Goal: Task Accomplishment & Management: Manage account settings

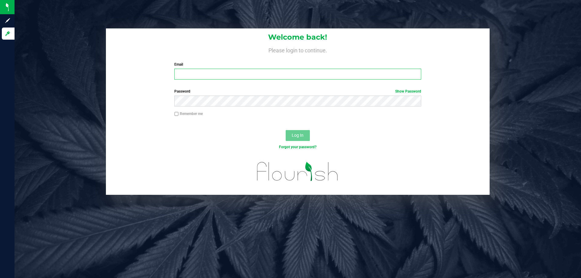
drag, startPoint x: 192, startPoint y: 78, endPoint x: 187, endPoint y: 76, distance: 5.8
click at [192, 77] on input "Email" at bounding box center [297, 74] width 247 height 11
type input "[EMAIL_ADDRESS][DOMAIN_NAME]"
click at [286, 130] on button "Log In" at bounding box center [298, 135] width 24 height 11
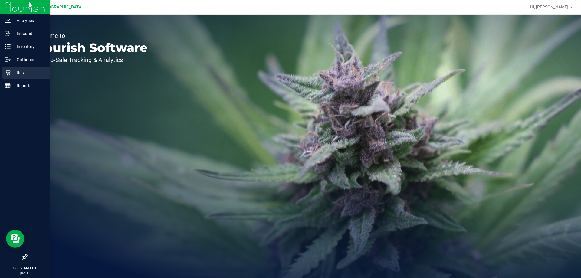
click at [20, 71] on p "Retail" at bounding box center [29, 72] width 36 height 7
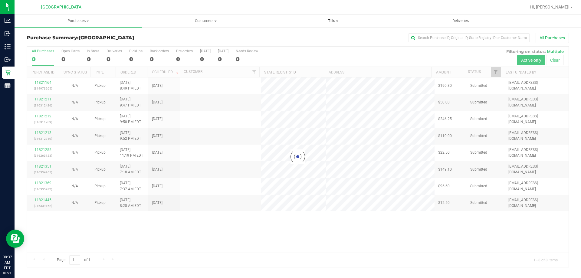
click at [331, 21] on span "Tills" at bounding box center [333, 20] width 127 height 5
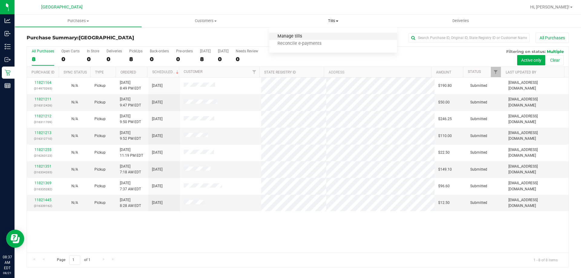
click at [301, 38] on span "Manage tills" at bounding box center [290, 36] width 41 height 5
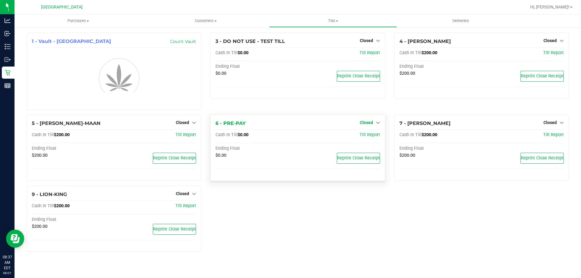
click at [375, 122] on link "Closed" at bounding box center [370, 122] width 20 height 5
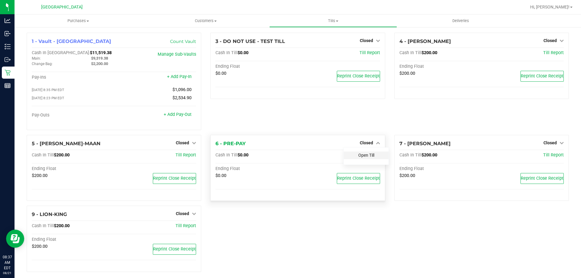
click at [363, 136] on div "1 - Vault - [GEOGRAPHIC_DATA] WC Count Vault Cash In Vault: $11,519.38 Main: $9…" at bounding box center [298, 155] width 552 height 244
click at [361, 161] on div at bounding box center [366, 160] width 45 height 2
click at [367, 155] on link "Open Till" at bounding box center [367, 155] width 16 height 5
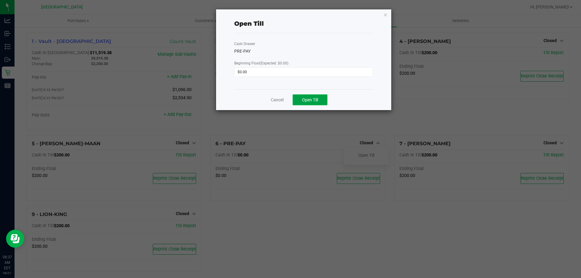
click at [314, 98] on span "Open Till" at bounding box center [310, 100] width 16 height 5
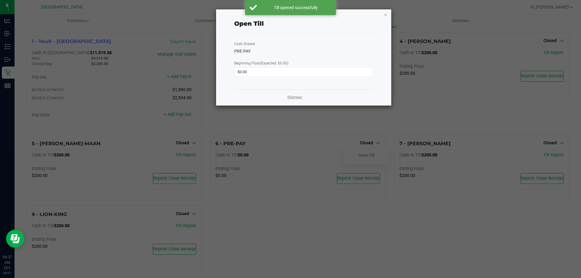
drag, startPoint x: 295, startPoint y: 101, endPoint x: 297, endPoint y: 99, distance: 3.3
click at [295, 101] on div "Dismiss" at bounding box center [303, 97] width 139 height 16
click at [297, 96] on link "Dismiss" at bounding box center [295, 97] width 15 height 6
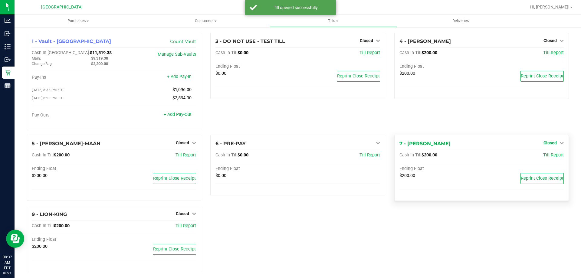
click at [554, 142] on link "Closed" at bounding box center [554, 143] width 20 height 5
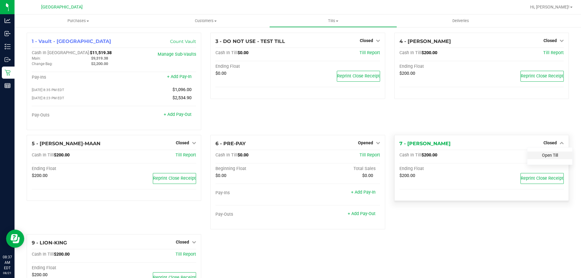
click at [542, 157] on link "Open Till" at bounding box center [550, 155] width 16 height 5
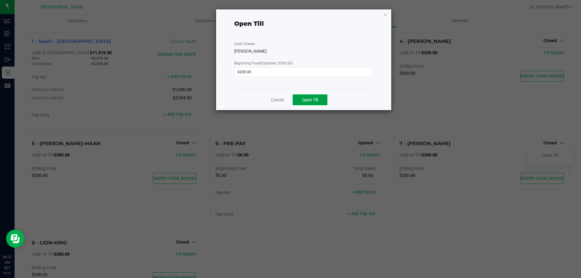
click at [312, 102] on span "Open Till" at bounding box center [310, 100] width 16 height 5
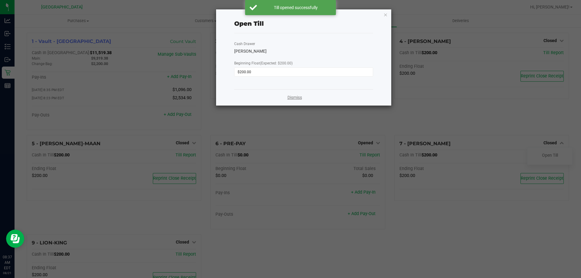
click at [297, 96] on link "Dismiss" at bounding box center [295, 97] width 15 height 6
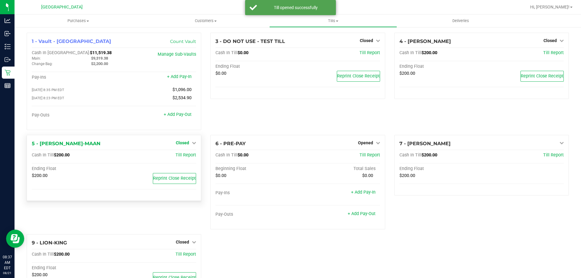
click at [184, 143] on span "Closed" at bounding box center [182, 143] width 13 height 5
click at [183, 158] on link "Open Till" at bounding box center [182, 155] width 16 height 5
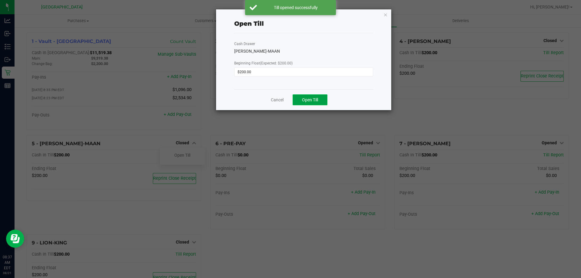
click at [308, 101] on span "Open Till" at bounding box center [310, 100] width 16 height 5
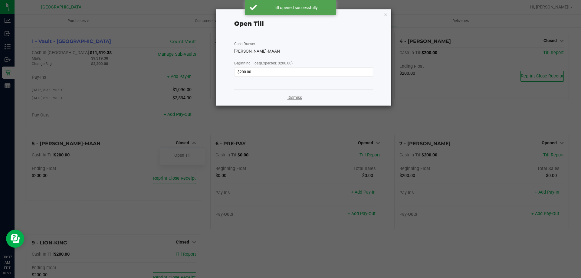
click at [291, 98] on link "Dismiss" at bounding box center [295, 97] width 15 height 6
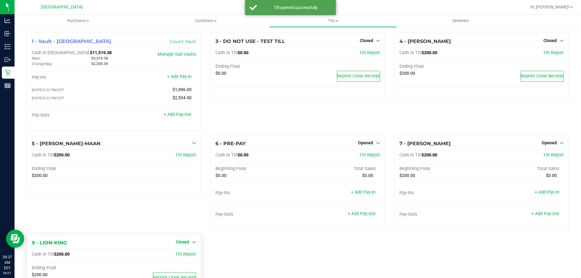
click at [192, 244] on icon at bounding box center [194, 242] width 4 height 4
click at [180, 257] on link "Open Till" at bounding box center [182, 254] width 16 height 5
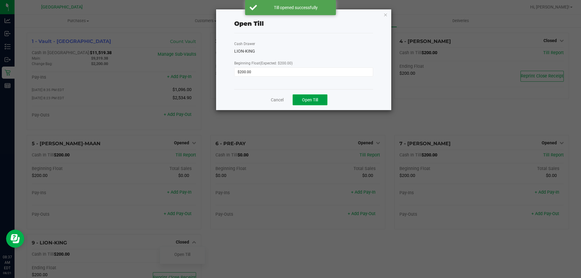
click at [316, 99] on span "Open Till" at bounding box center [310, 100] width 16 height 5
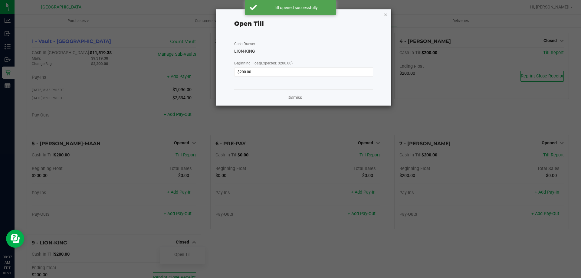
click at [384, 14] on icon "button" at bounding box center [386, 14] width 4 height 7
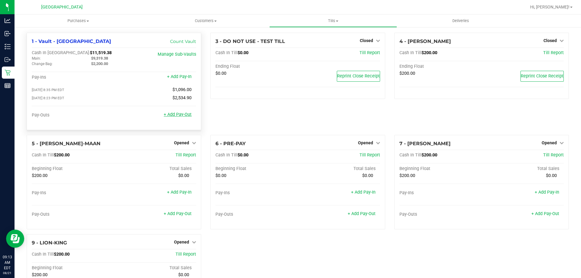
click at [177, 117] on link "+ Add Pay-Out" at bounding box center [178, 114] width 28 height 5
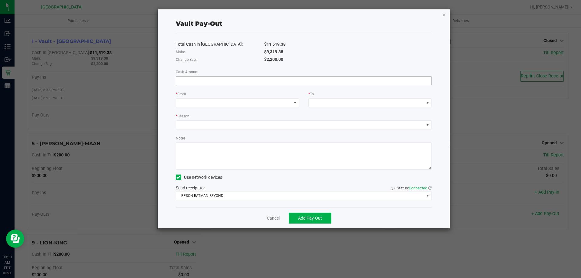
click at [254, 82] on input at bounding box center [304, 81] width 256 height 8
click at [293, 103] on span at bounding box center [295, 103] width 5 height 5
type input "$9,319.38"
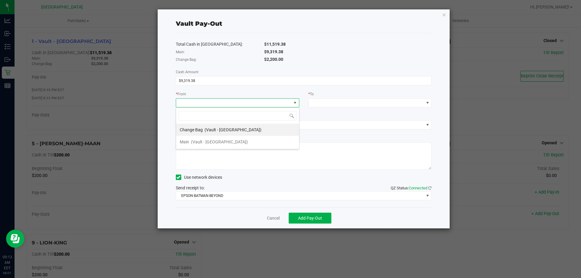
scroll to position [9, 124]
click at [238, 143] on span "(Vault - [GEOGRAPHIC_DATA])" at bounding box center [219, 142] width 57 height 5
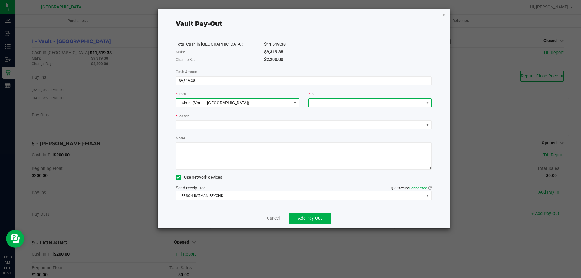
click at [345, 106] on span at bounding box center [366, 103] width 115 height 8
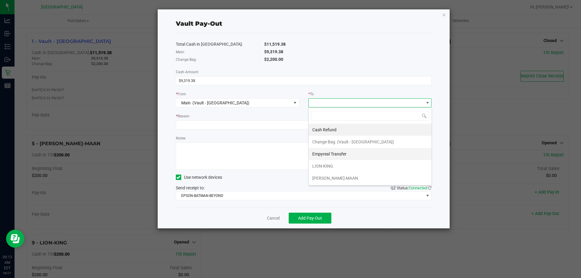
click at [346, 155] on span "Empyreal Transfer" at bounding box center [330, 154] width 34 height 5
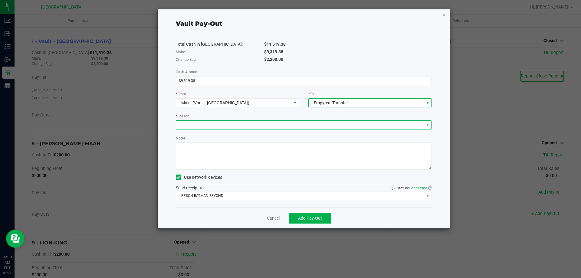
click at [274, 128] on span at bounding box center [300, 125] width 248 height 8
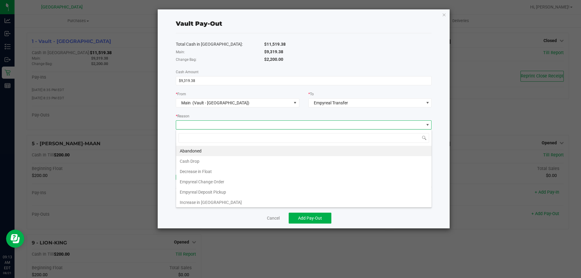
scroll to position [9, 256]
click at [231, 193] on li "Empyreal Deposit Pickup" at bounding box center [304, 192] width 256 height 10
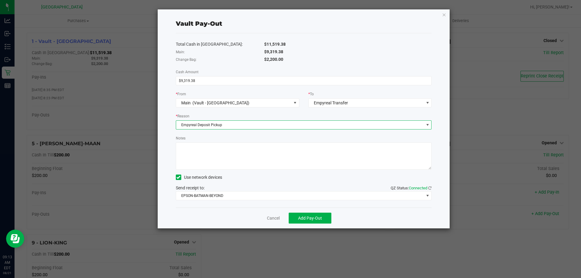
click at [230, 151] on textarea "Notes" at bounding box center [304, 156] width 256 height 27
type textarea "pick up"
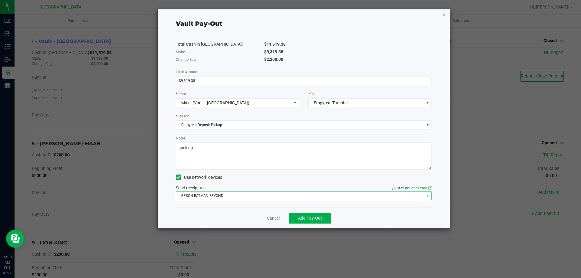
click at [255, 197] on span "EPSON-BATMAN-BEYOND" at bounding box center [300, 196] width 248 height 8
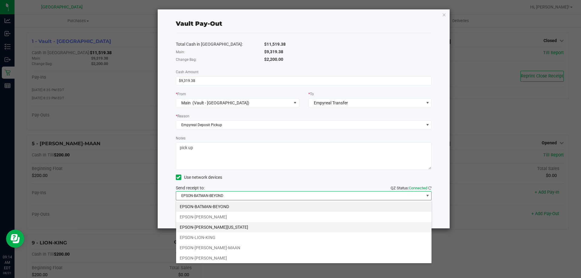
click at [232, 227] on li "EPSON-[PERSON_NAME][US_STATE]" at bounding box center [304, 227] width 256 height 10
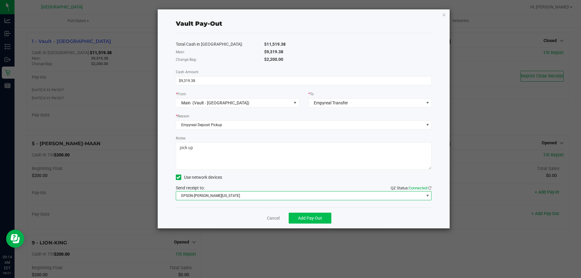
click at [314, 221] on button "Add Pay-Out" at bounding box center [310, 218] width 43 height 11
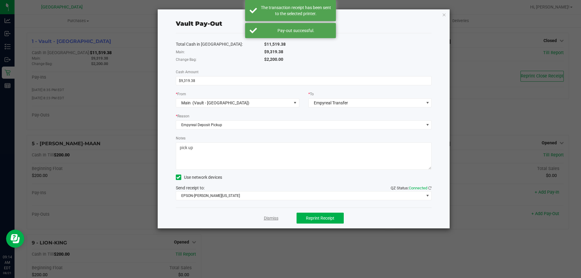
click at [270, 221] on link "Dismiss" at bounding box center [271, 218] width 15 height 6
